Goal: Task Accomplishment & Management: Manage account settings

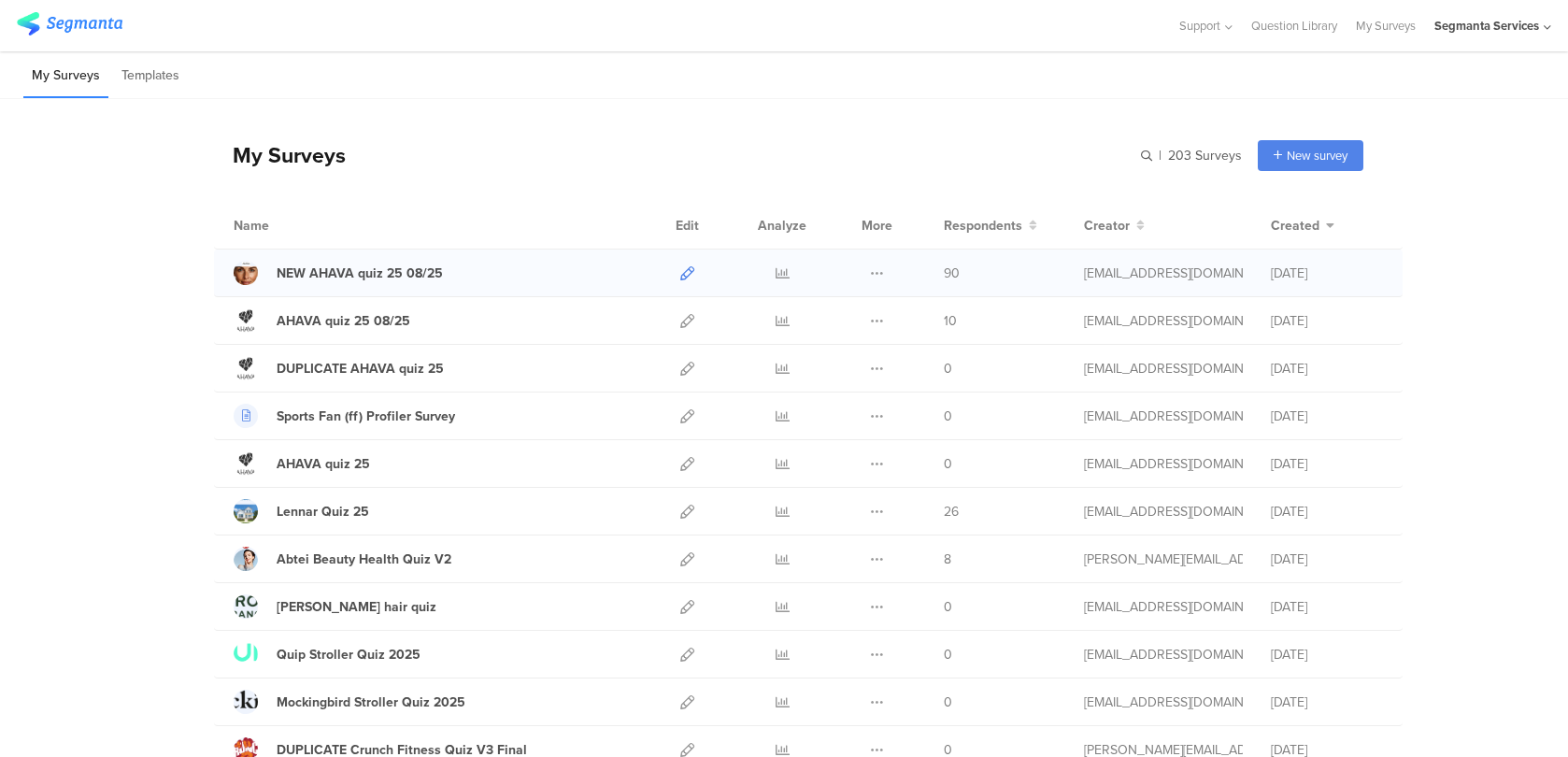
click at [691, 271] on icon at bounding box center [687, 273] width 14 height 14
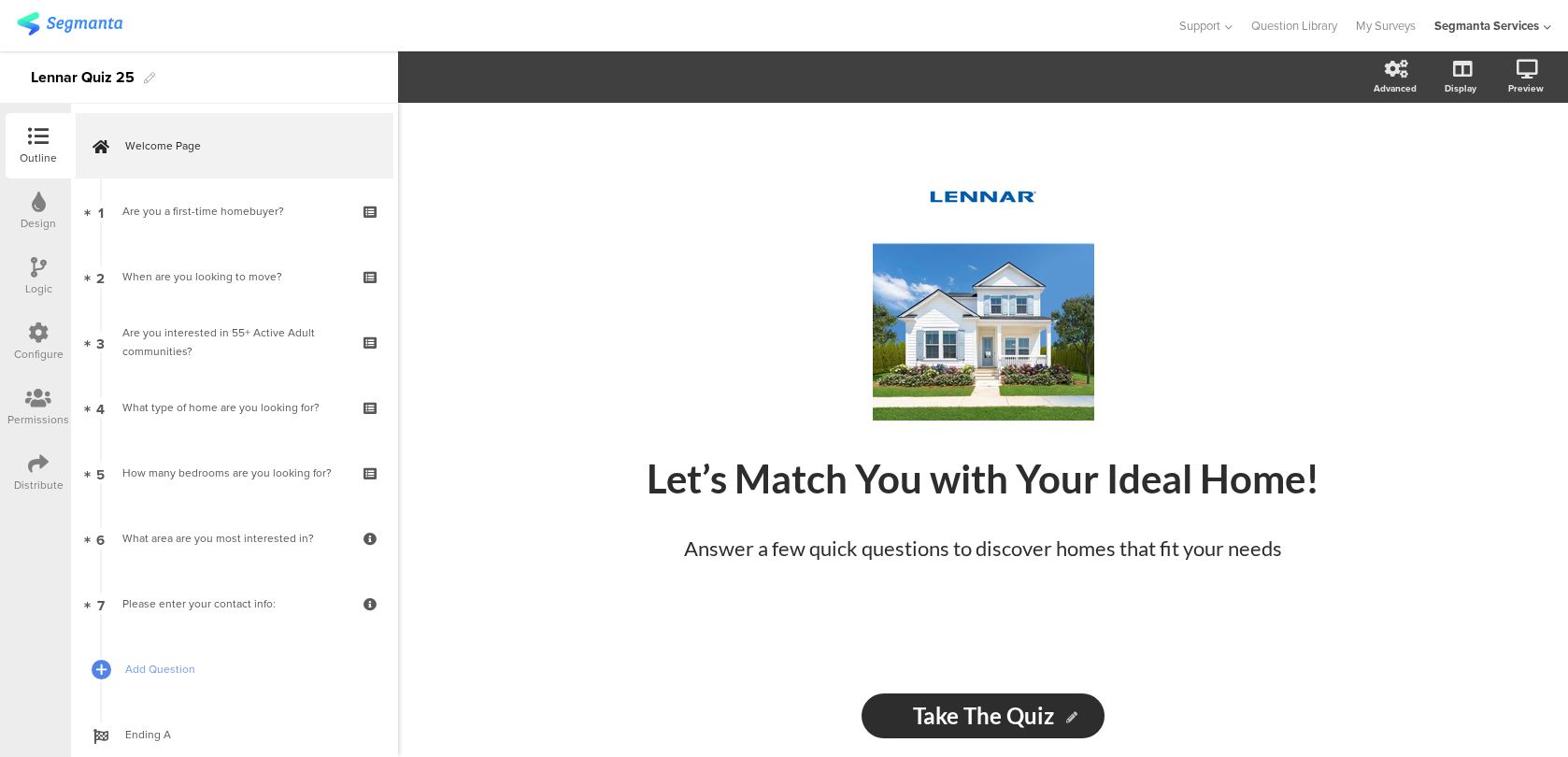
click at [41, 351] on div "Configure" at bounding box center [39, 355] width 50 height 17
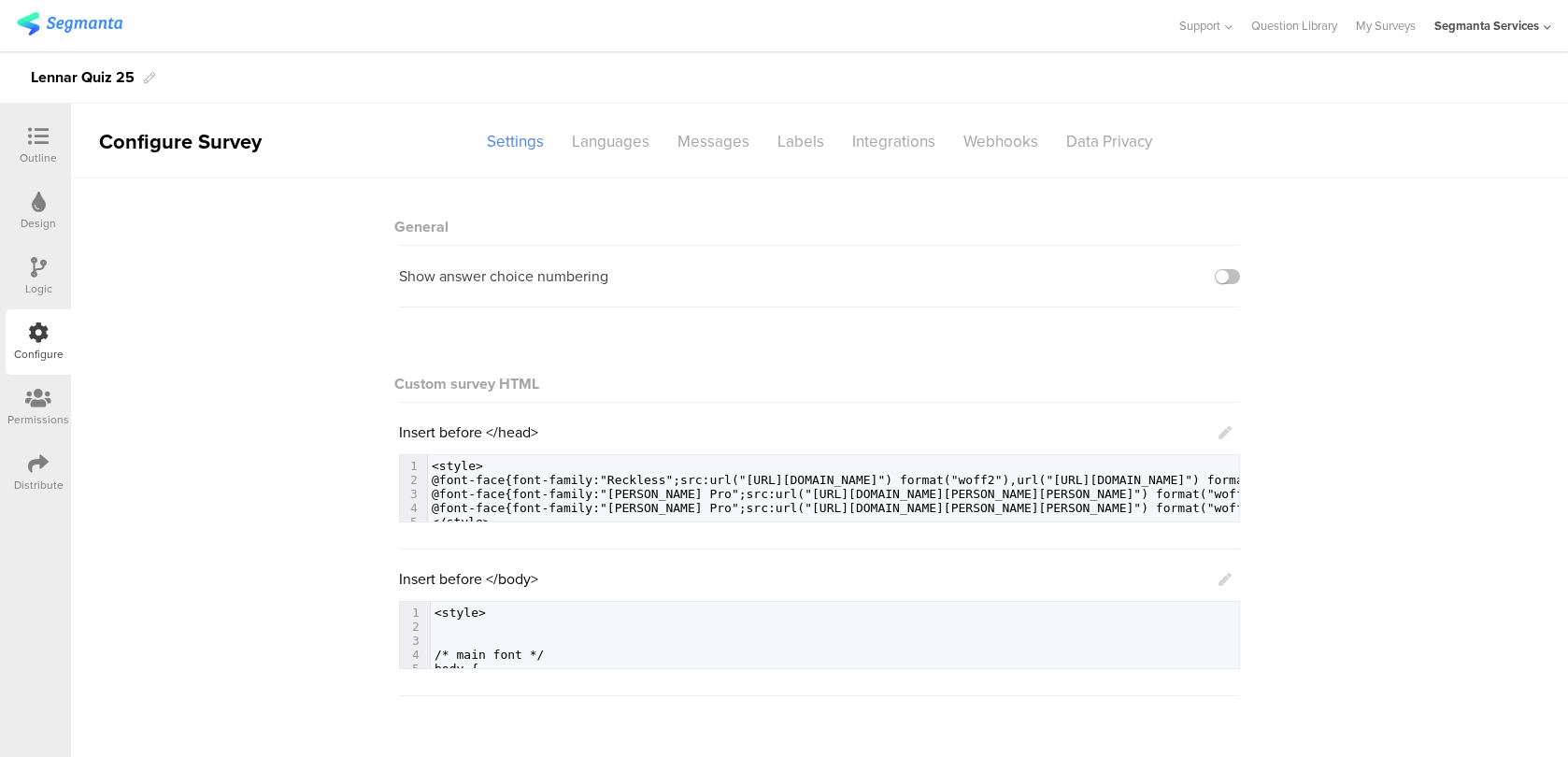
click at [32, 484] on div "Distribute" at bounding box center [39, 485] width 50 height 17
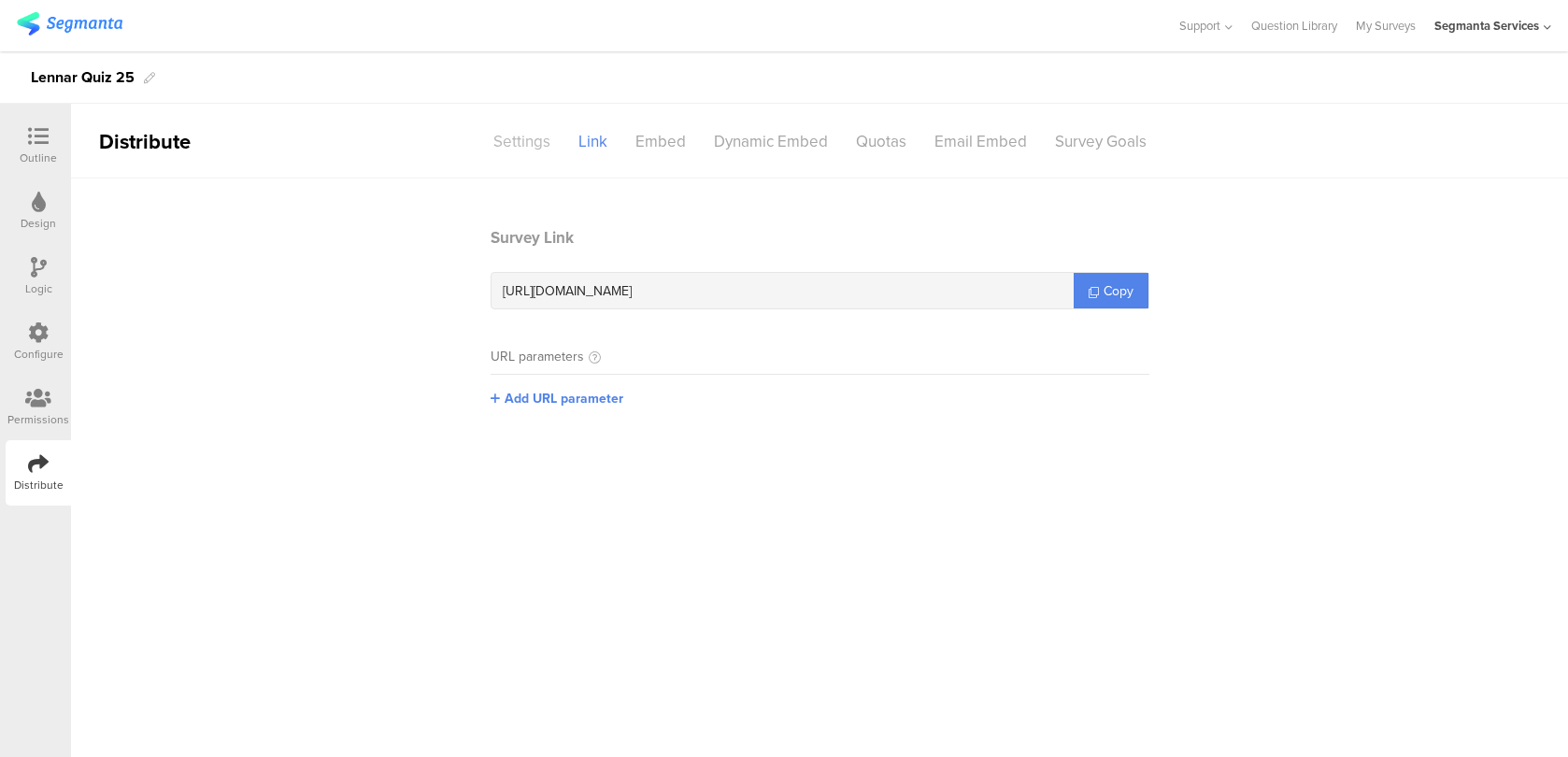
click at [544, 142] on div "Settings" at bounding box center [522, 141] width 85 height 32
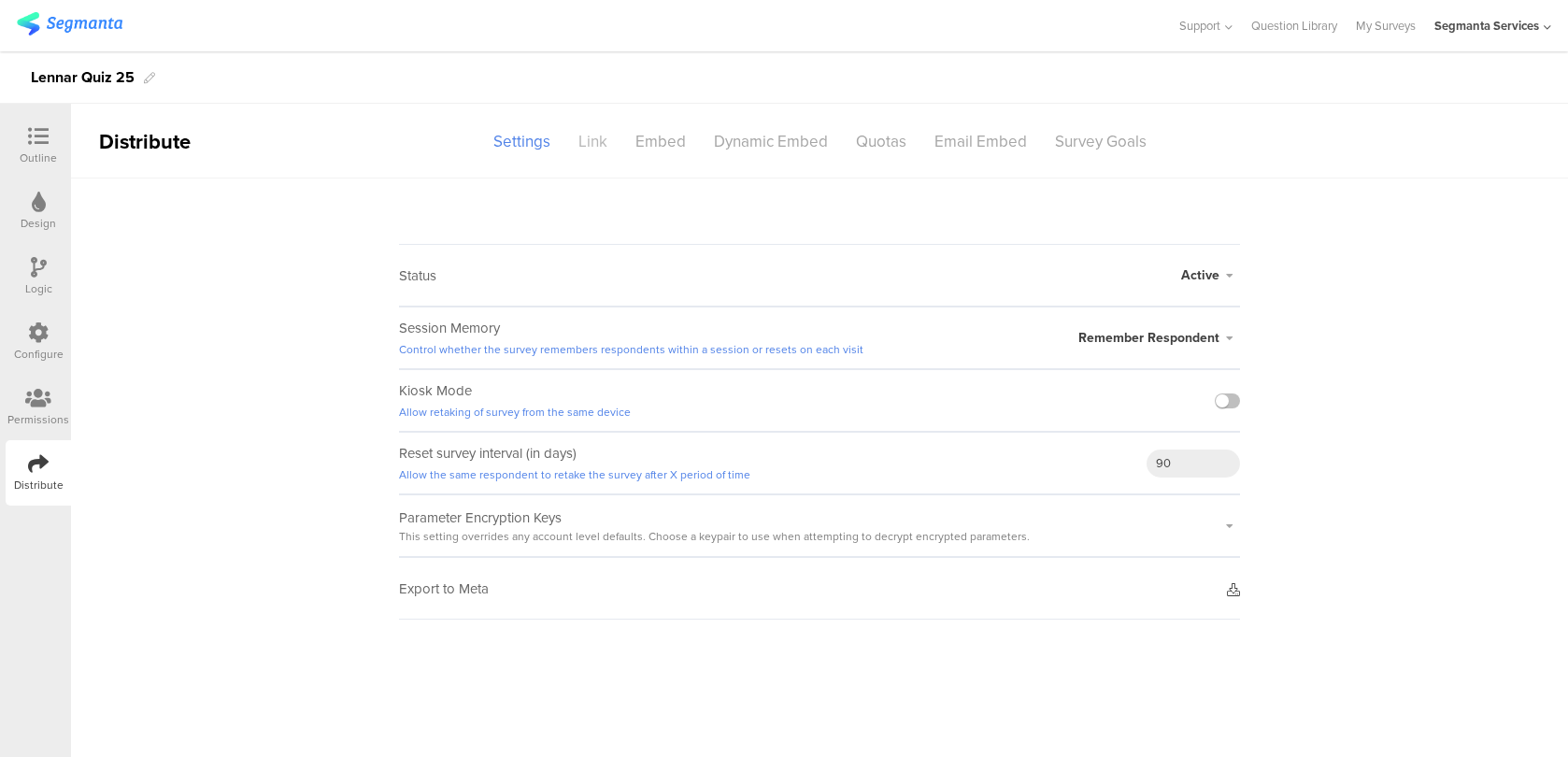
click at [612, 141] on div "Link" at bounding box center [593, 141] width 57 height 32
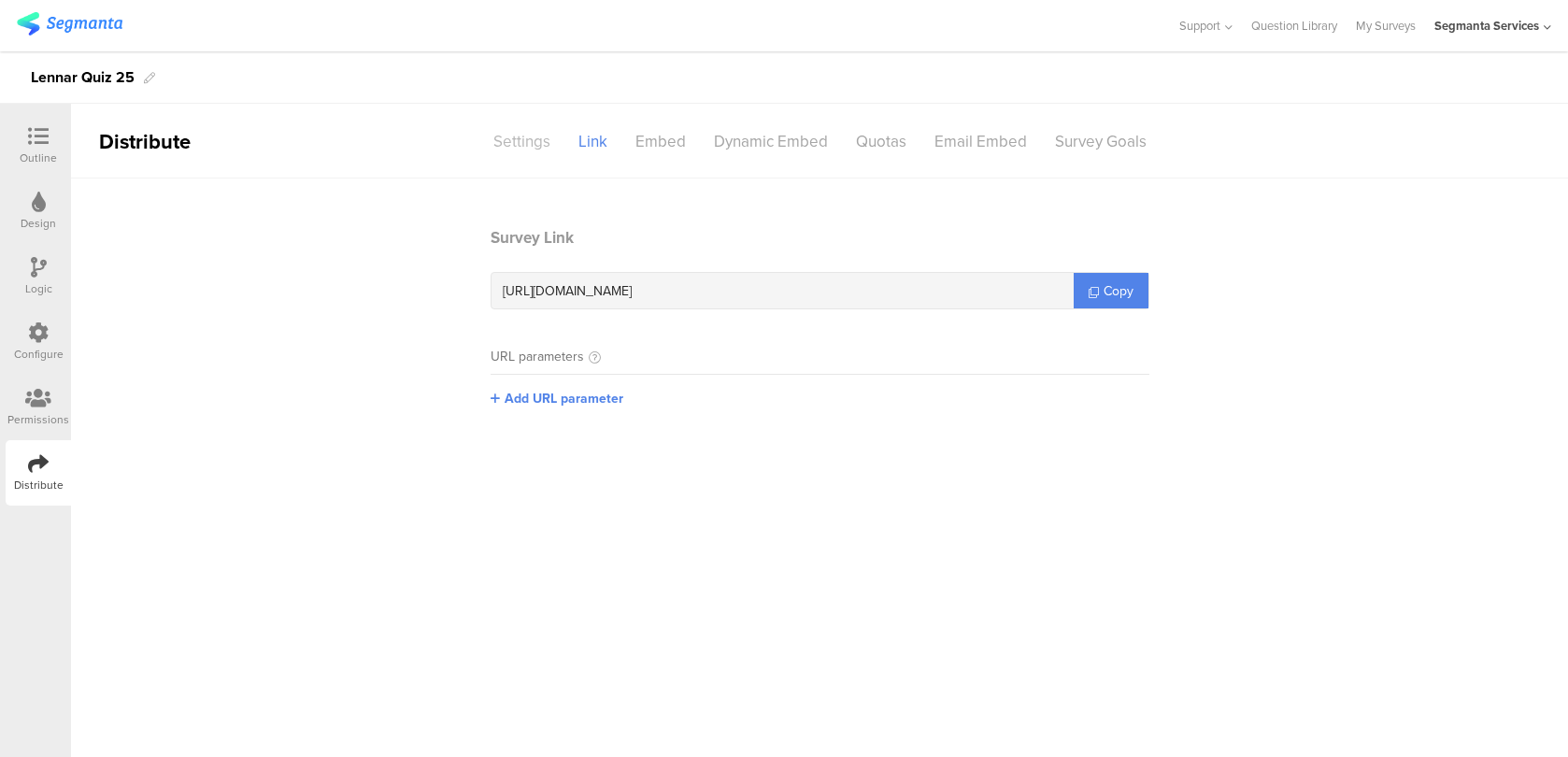
click at [535, 142] on div "Settings" at bounding box center [522, 141] width 85 height 32
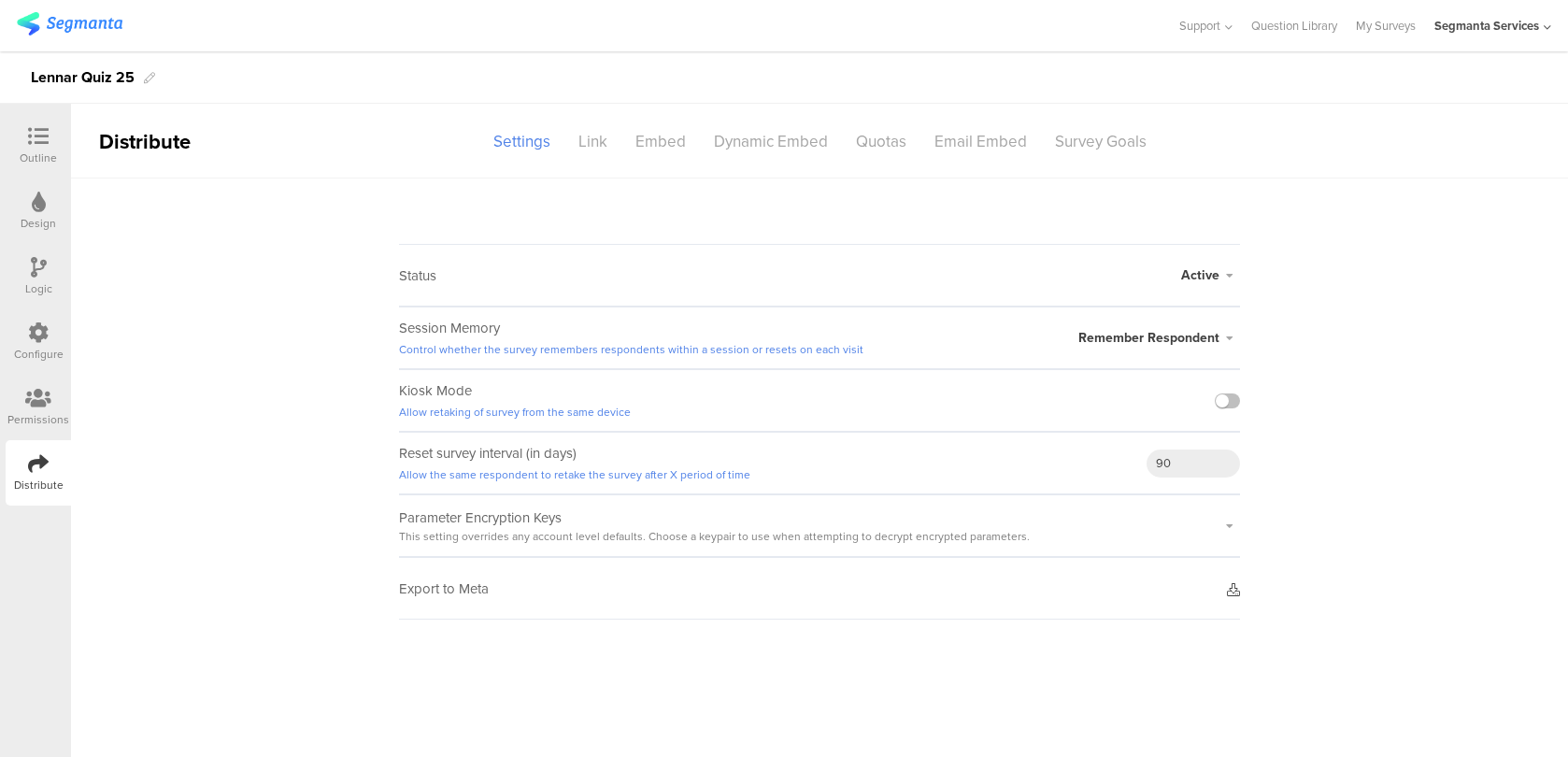
click at [1235, 590] on icon at bounding box center [1234, 590] width 13 height 13
click at [1234, 586] on icon at bounding box center [1234, 590] width 13 height 13
click at [1331, 453] on sg-survey-status-editor "Status Active Active Closed Schedule Start Date: End Date: Save Cancel Session …" at bounding box center [819, 399] width 1497 height 441
